Goal: Navigation & Orientation: Go to known website

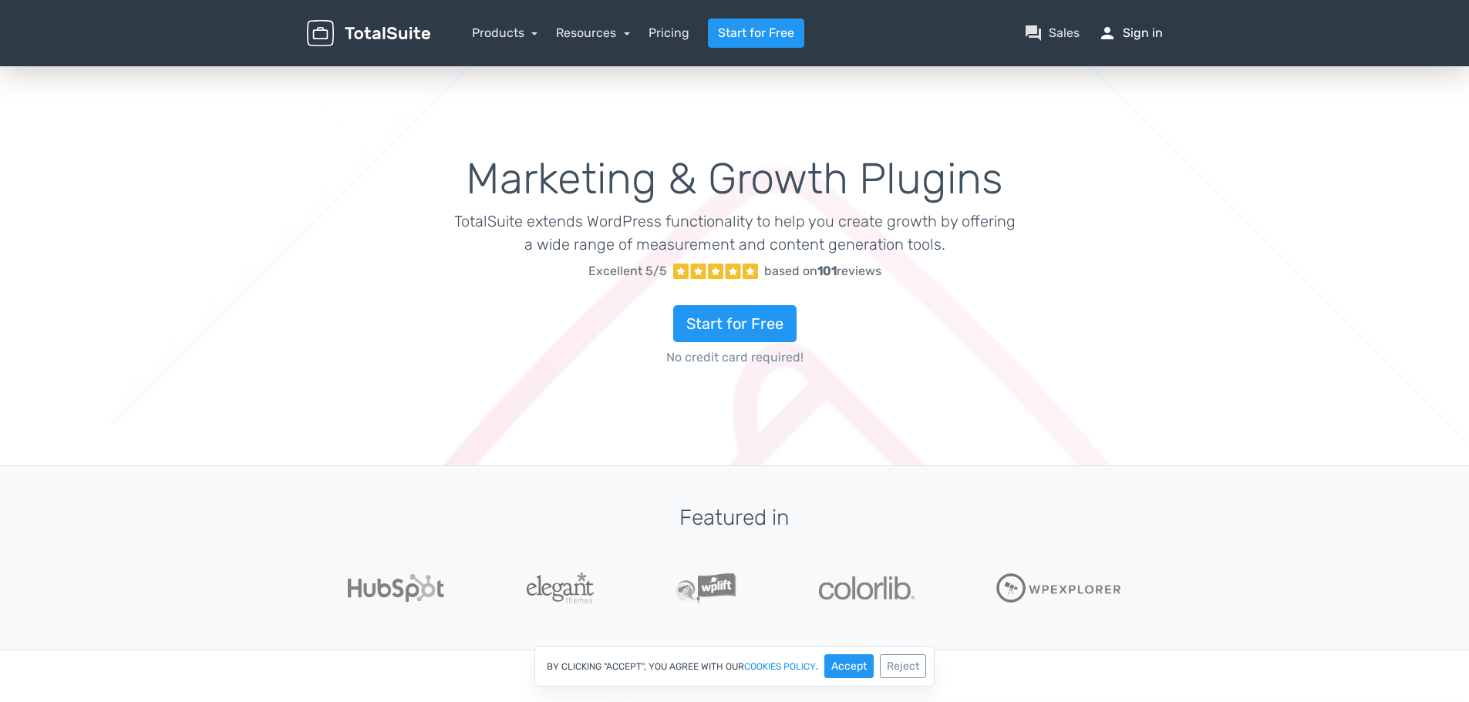
click at [1149, 33] on link "person Sign in" at bounding box center [1130, 33] width 65 height 19
